Goal: Information Seeking & Learning: Learn about a topic

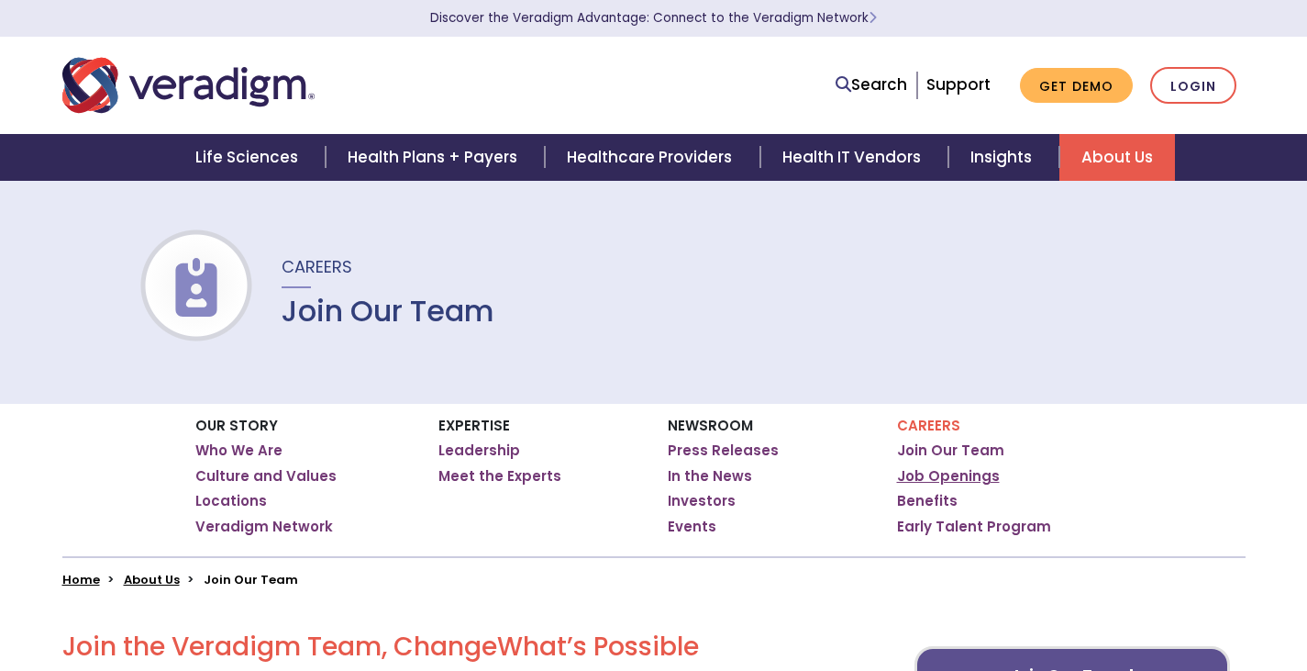
click at [950, 475] on link "Job Openings" at bounding box center [948, 476] width 103 height 18
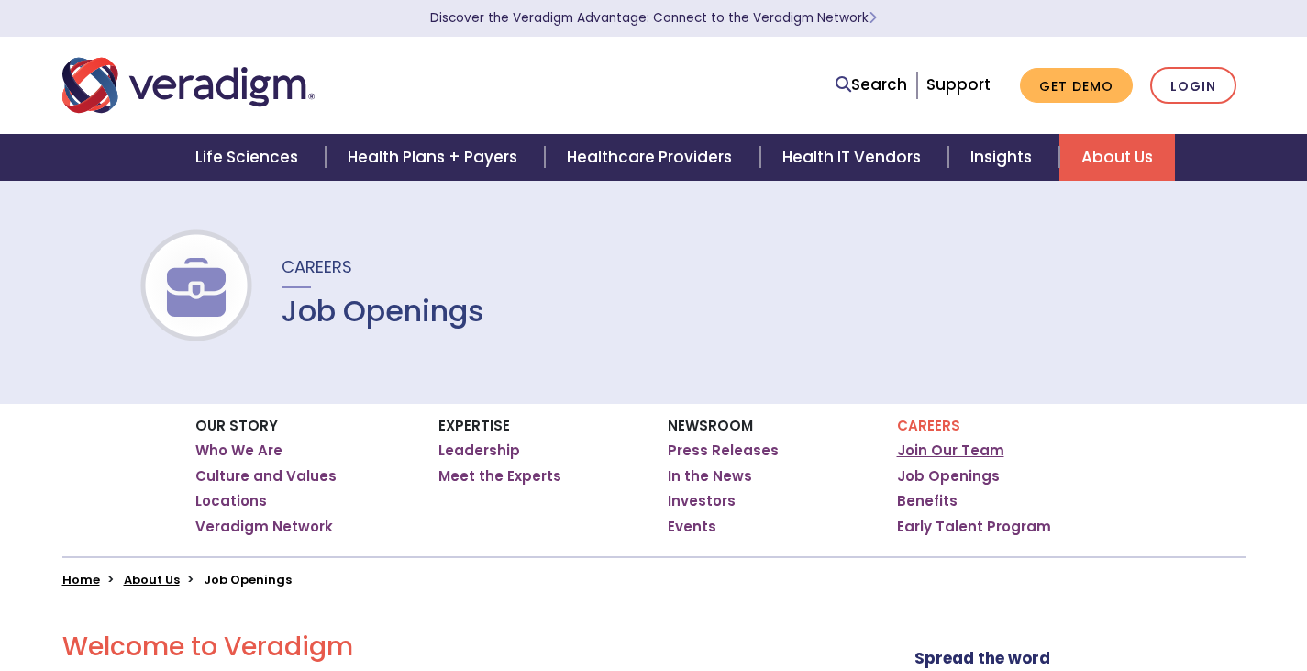
click at [961, 449] on link "Join Our Team" at bounding box center [950, 450] width 107 height 18
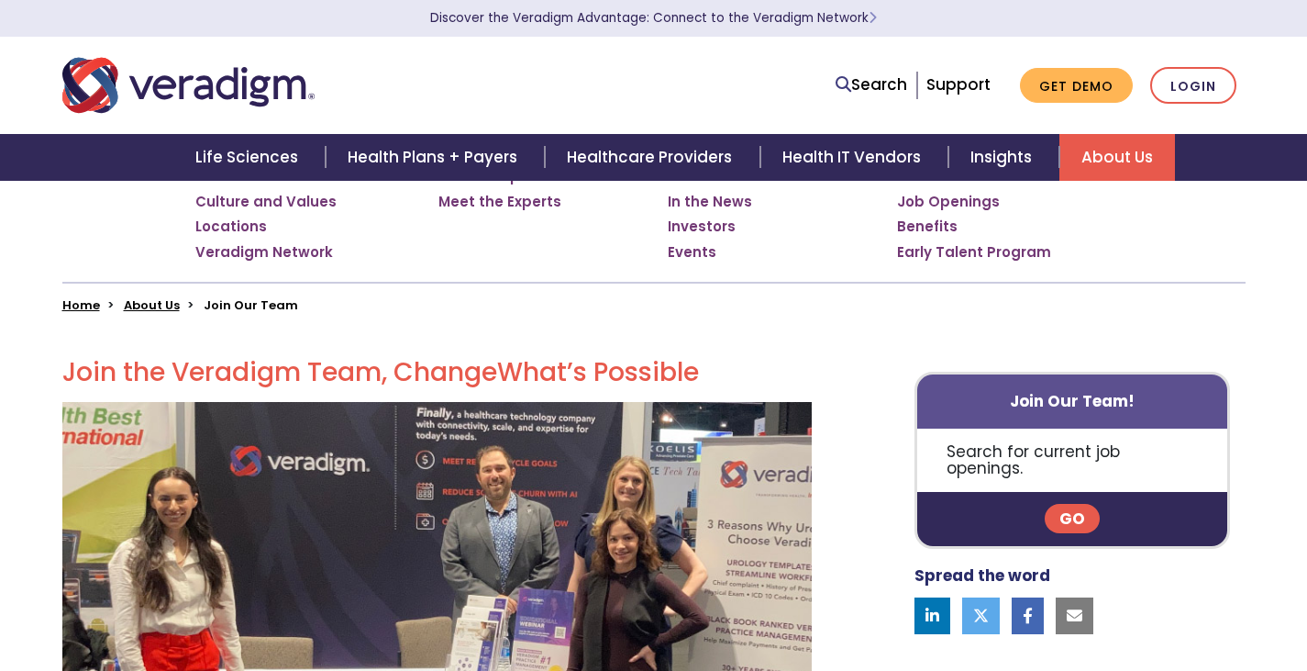
scroll to position [275, 0]
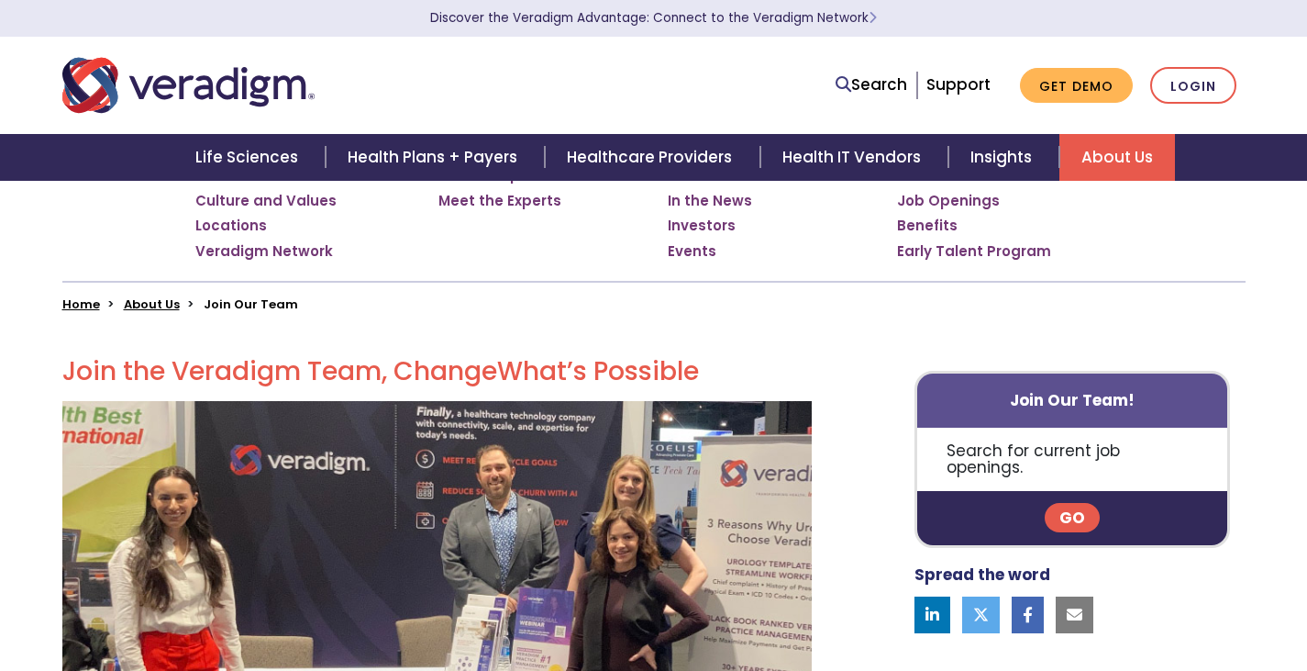
click at [1090, 461] on p "Search for current job openings." at bounding box center [1072, 459] width 311 height 63
click at [1061, 503] on link "Go" at bounding box center [1072, 517] width 55 height 29
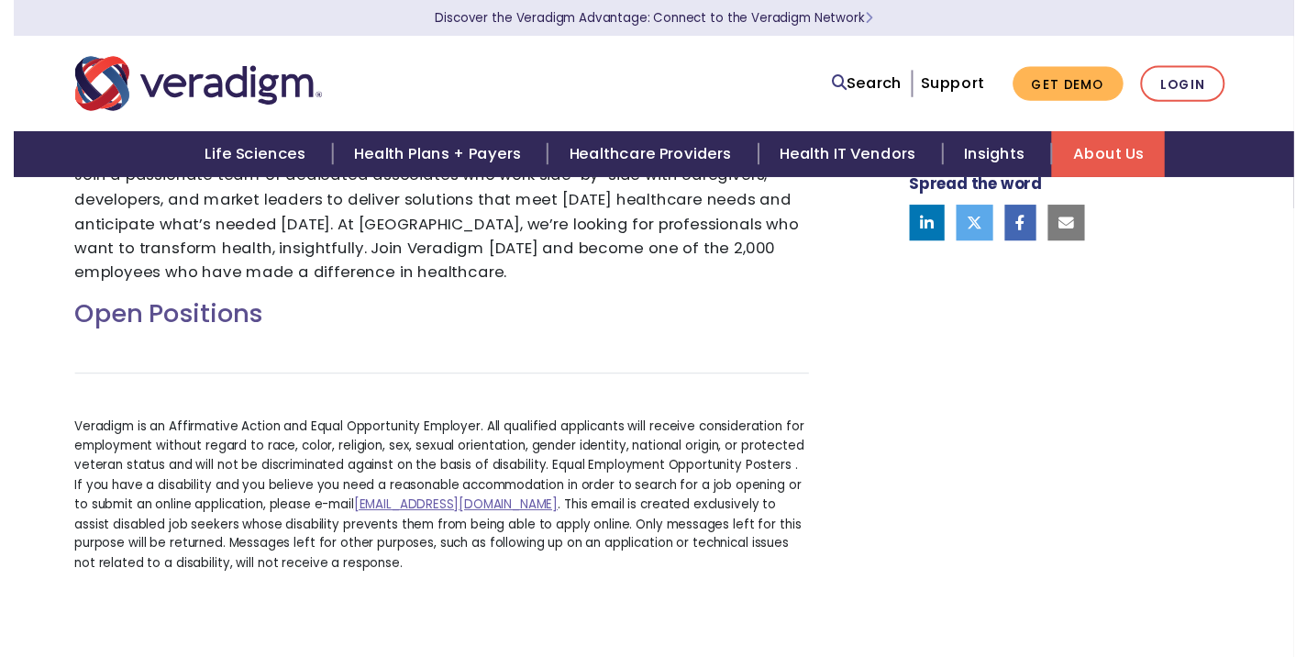
scroll to position [642, 0]
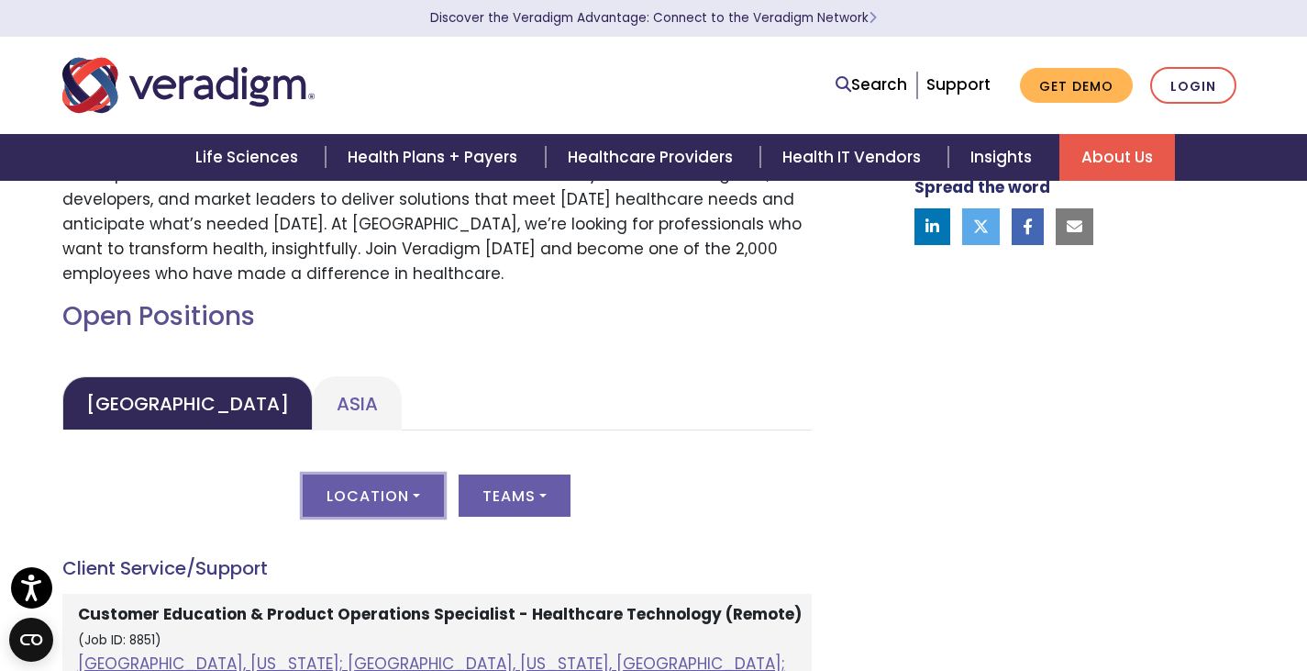
click at [417, 496] on button "Location" at bounding box center [373, 495] width 141 height 42
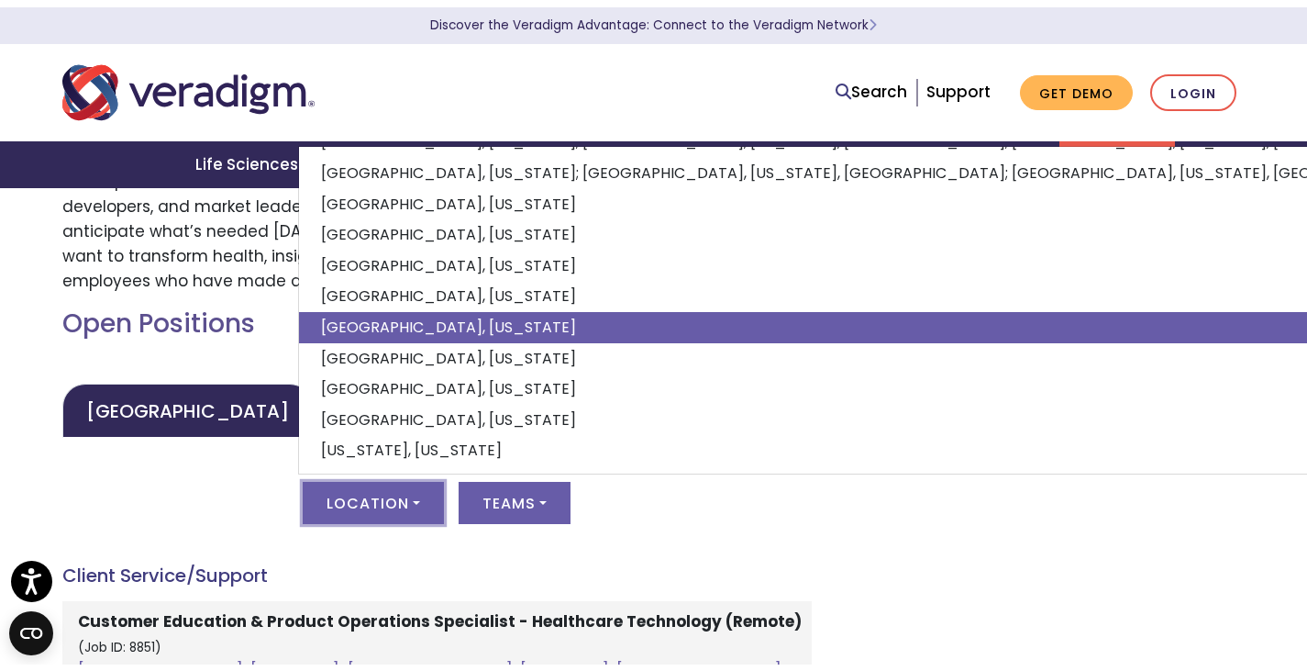
scroll to position [157, 0]
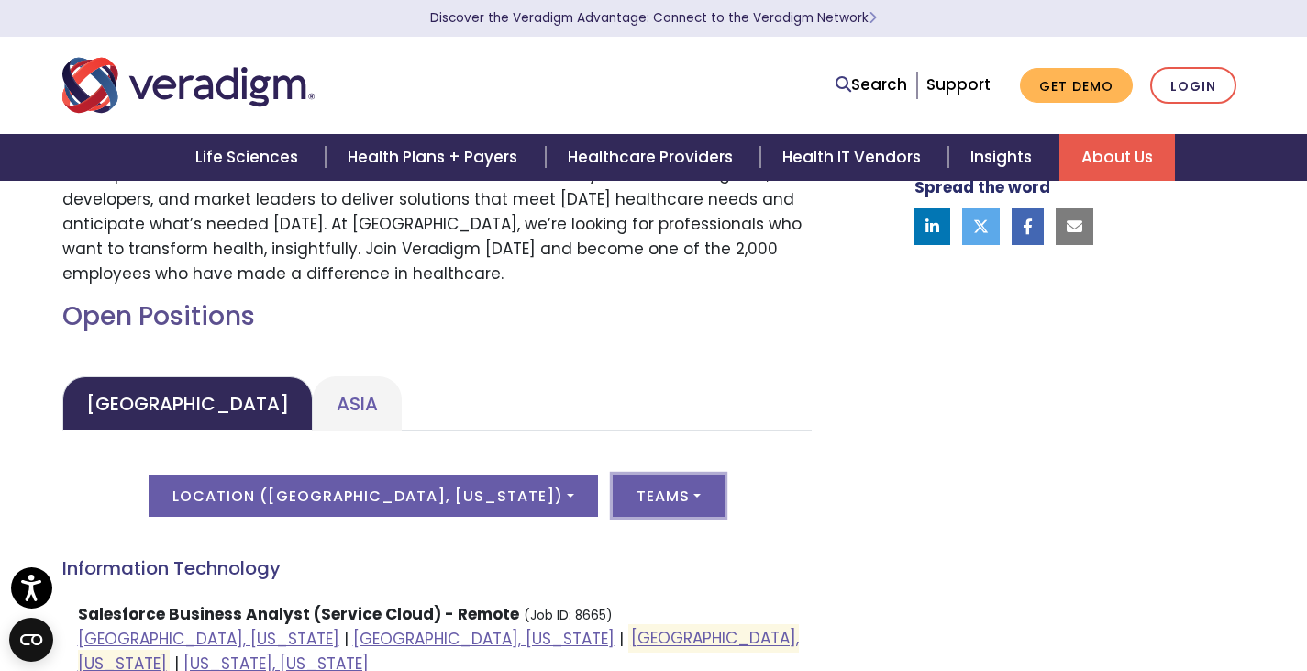
click at [674, 500] on button "Teams" at bounding box center [669, 495] width 112 height 42
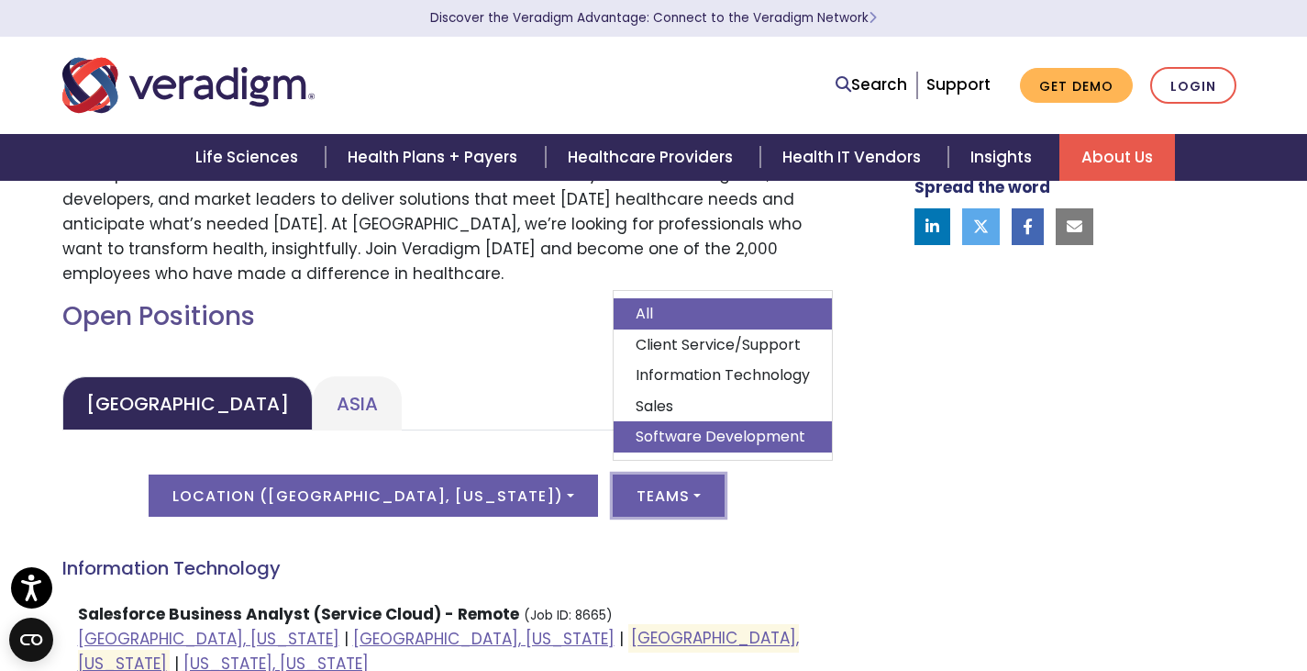
click at [729, 439] on link "Software Development" at bounding box center [723, 436] width 218 height 31
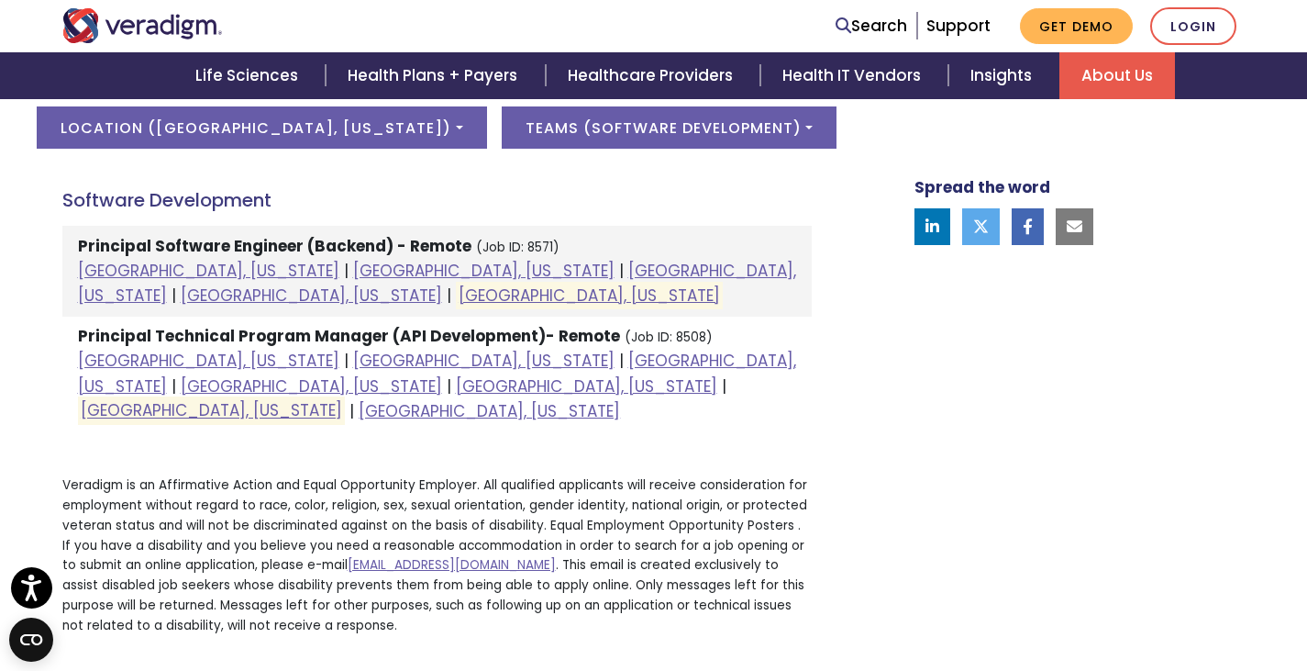
scroll to position [917, 0]
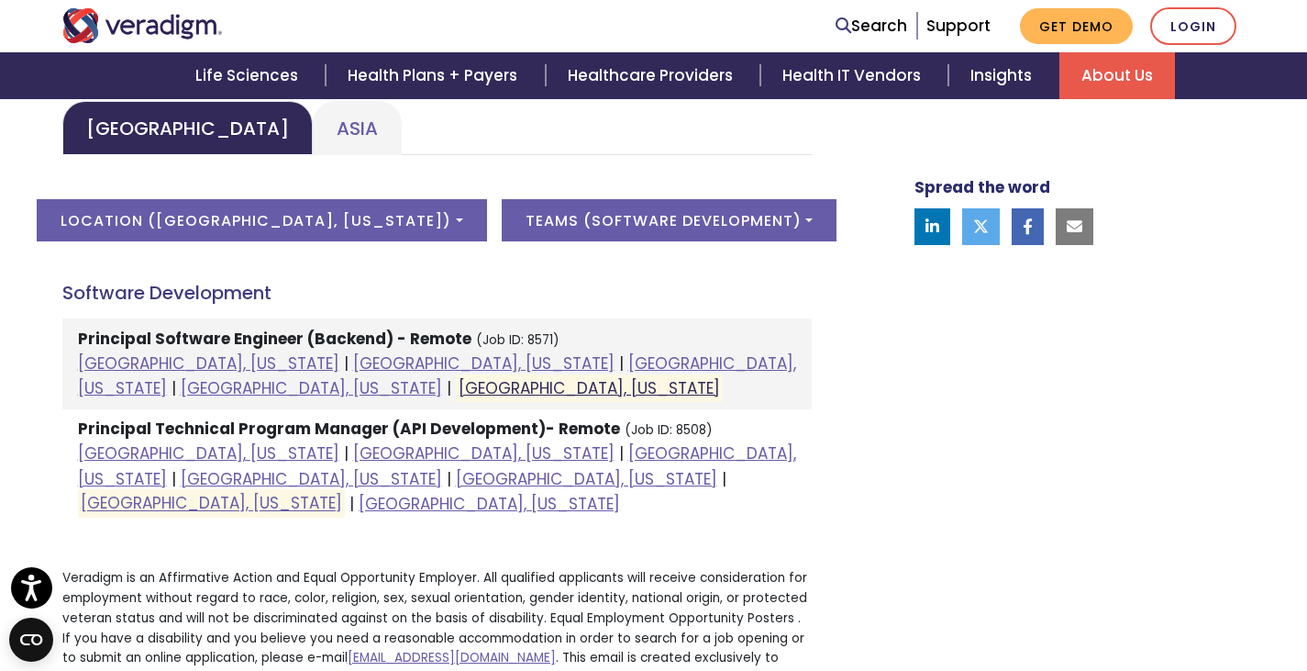
click at [720, 377] on link "Raleigh, North Carolina" at bounding box center [589, 388] width 261 height 22
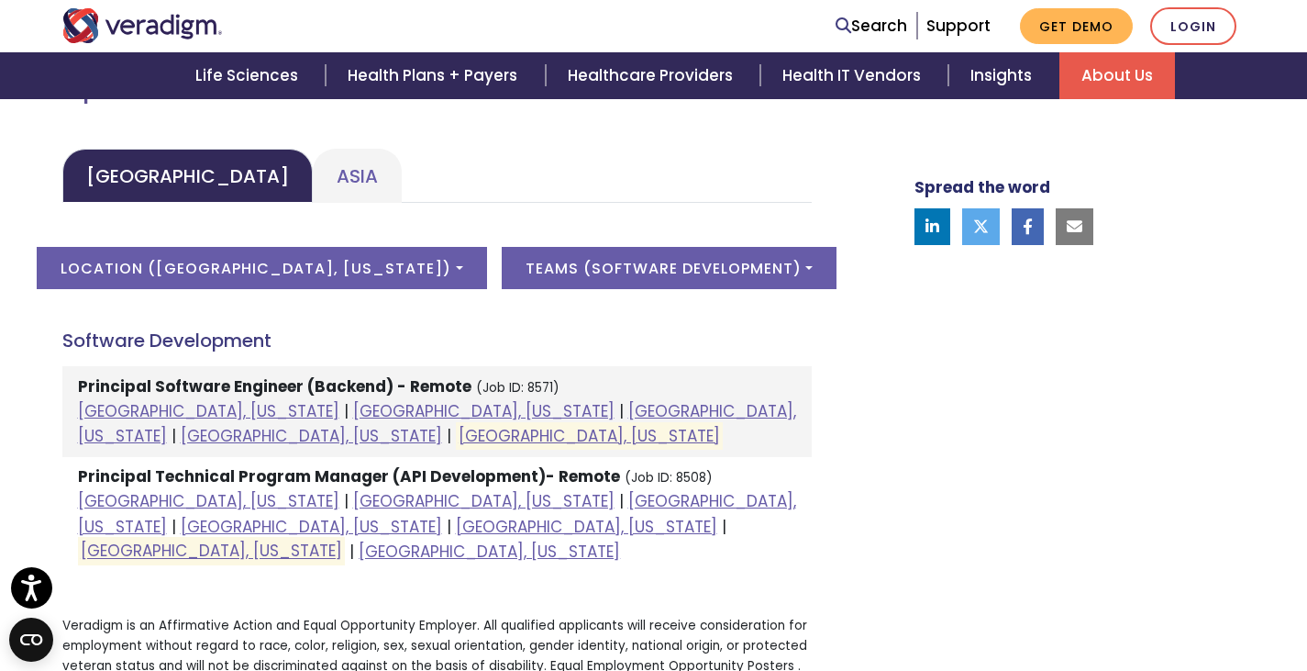
scroll to position [826, 0]
